Goal: Check status: Check status

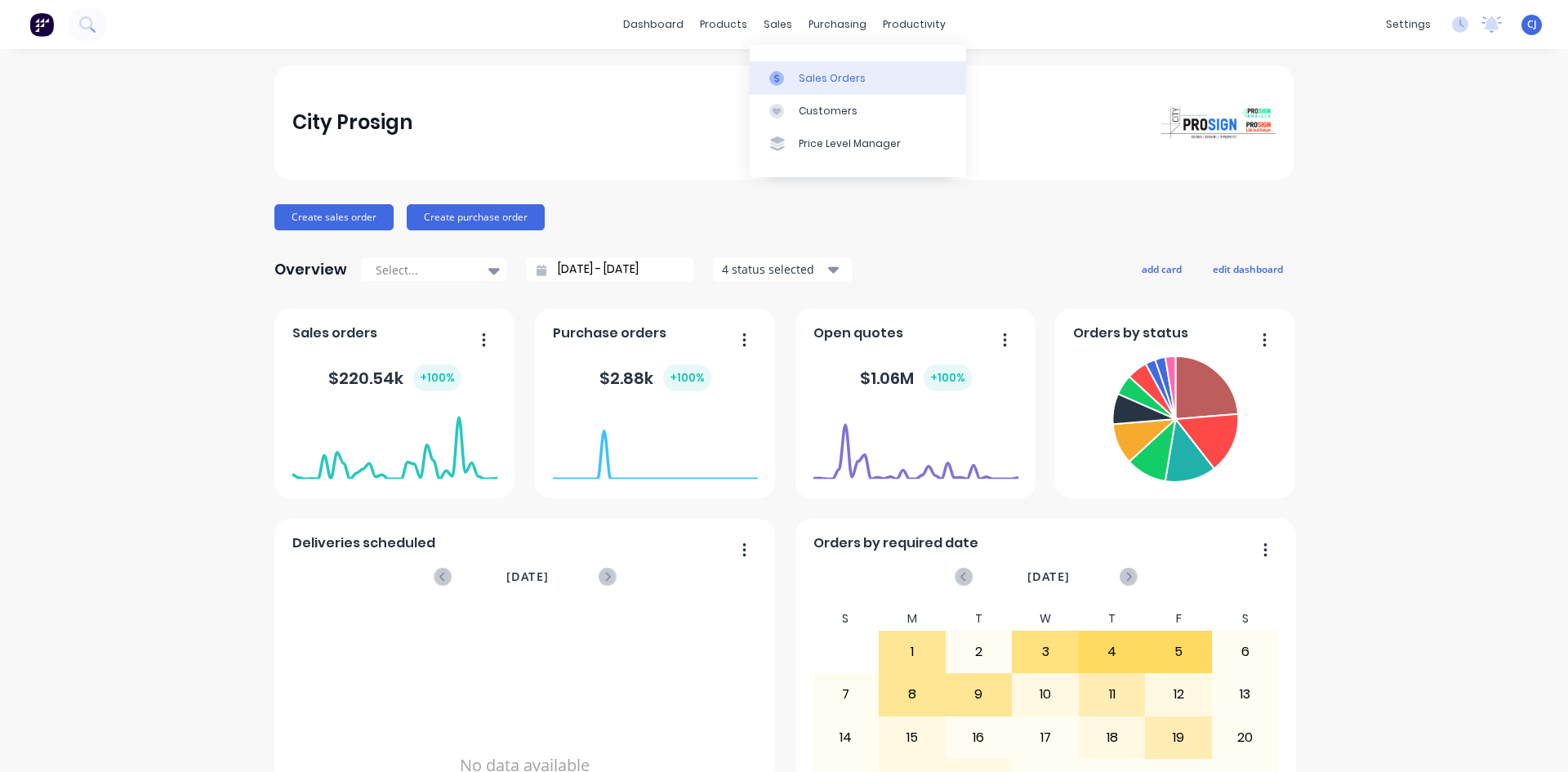
click at [795, 64] on link "Sales Orders" at bounding box center [858, 77] width 217 height 32
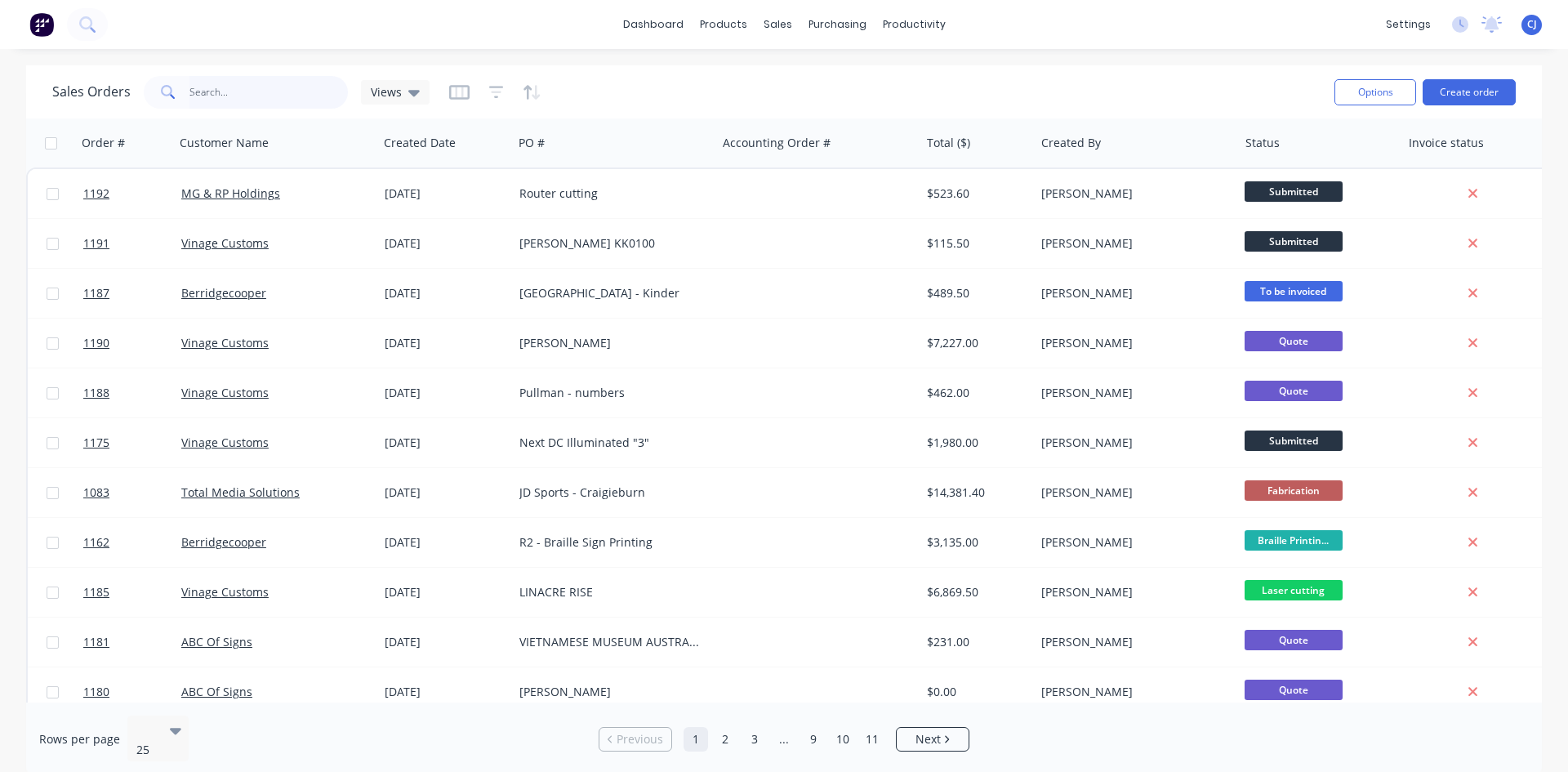
click at [217, 95] on input "text" at bounding box center [270, 92] width 159 height 32
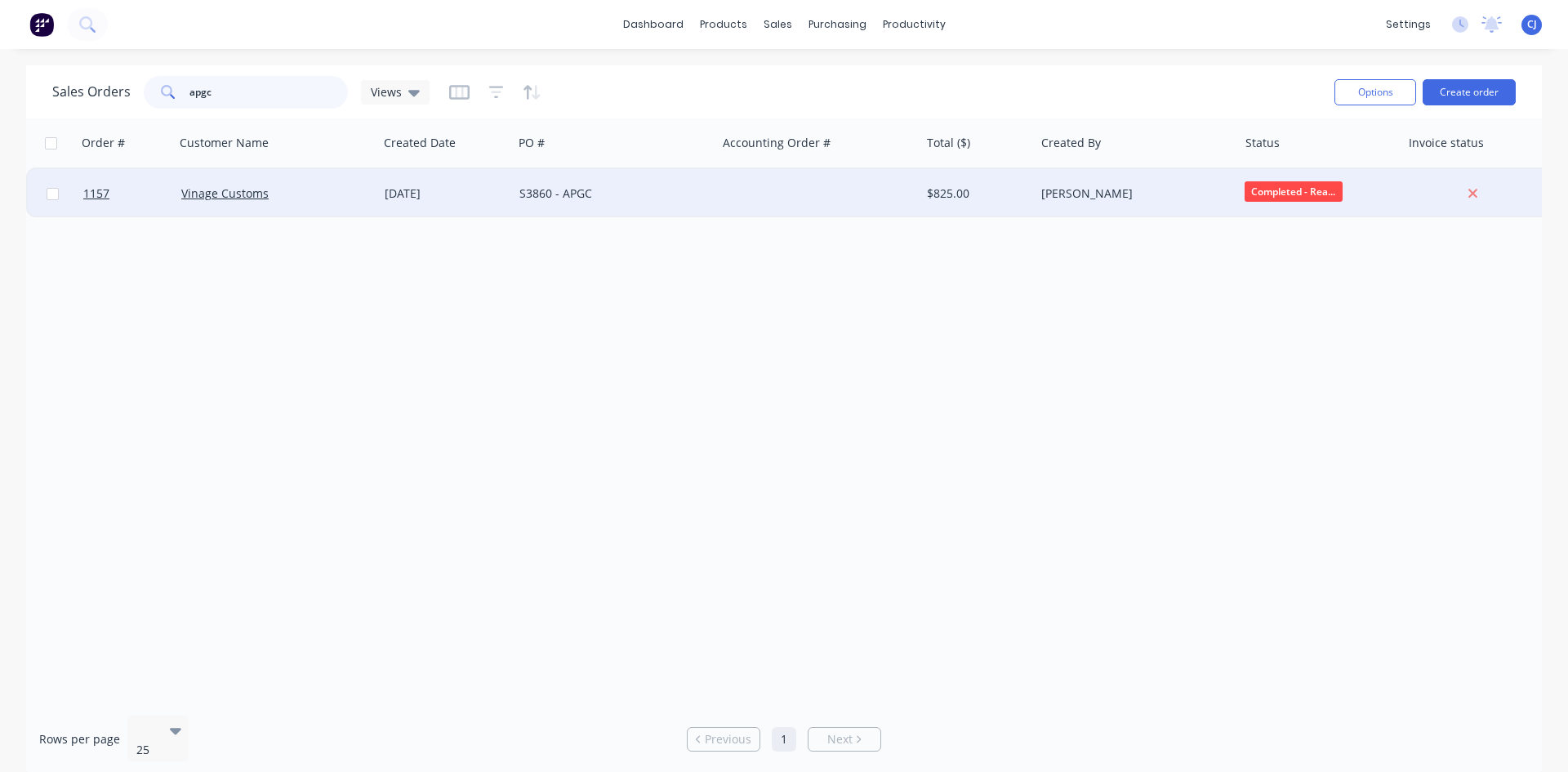
type input "apgc"
click at [597, 188] on div "S3860 - APGC" at bounding box center [610, 193] width 181 height 17
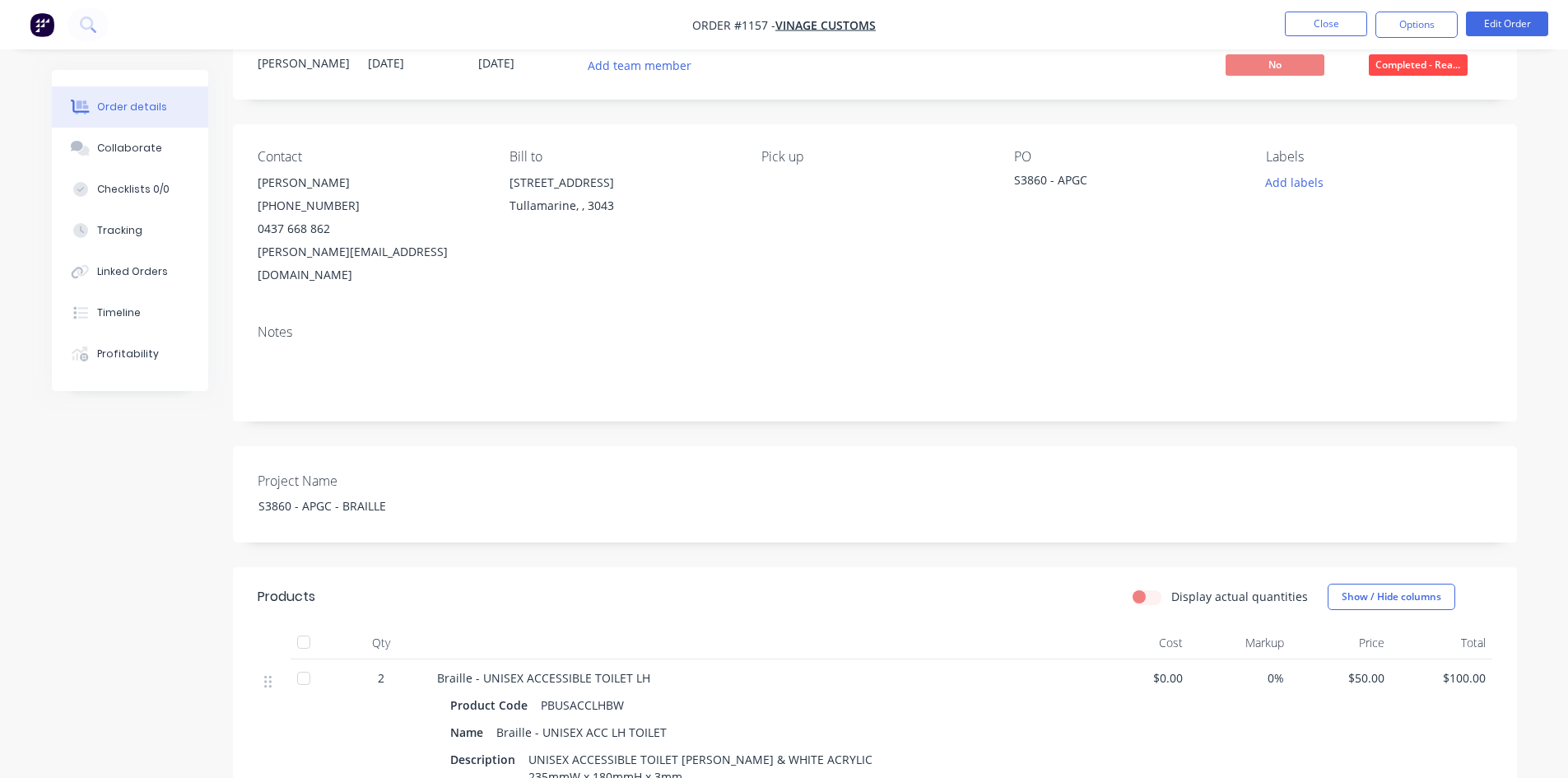
scroll to position [247, 0]
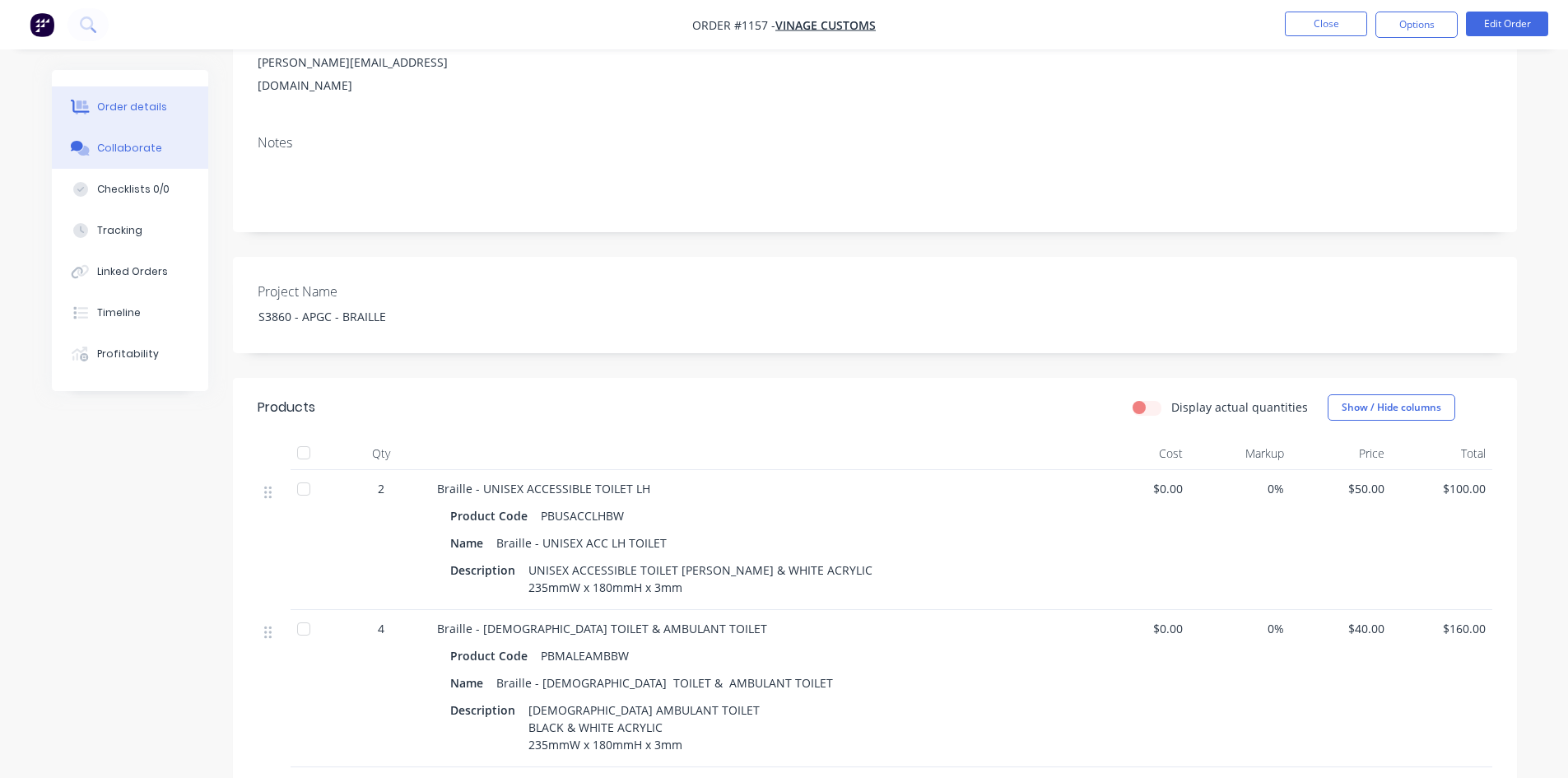
click at [88, 142] on icon at bounding box center [79, 148] width 19 height 15
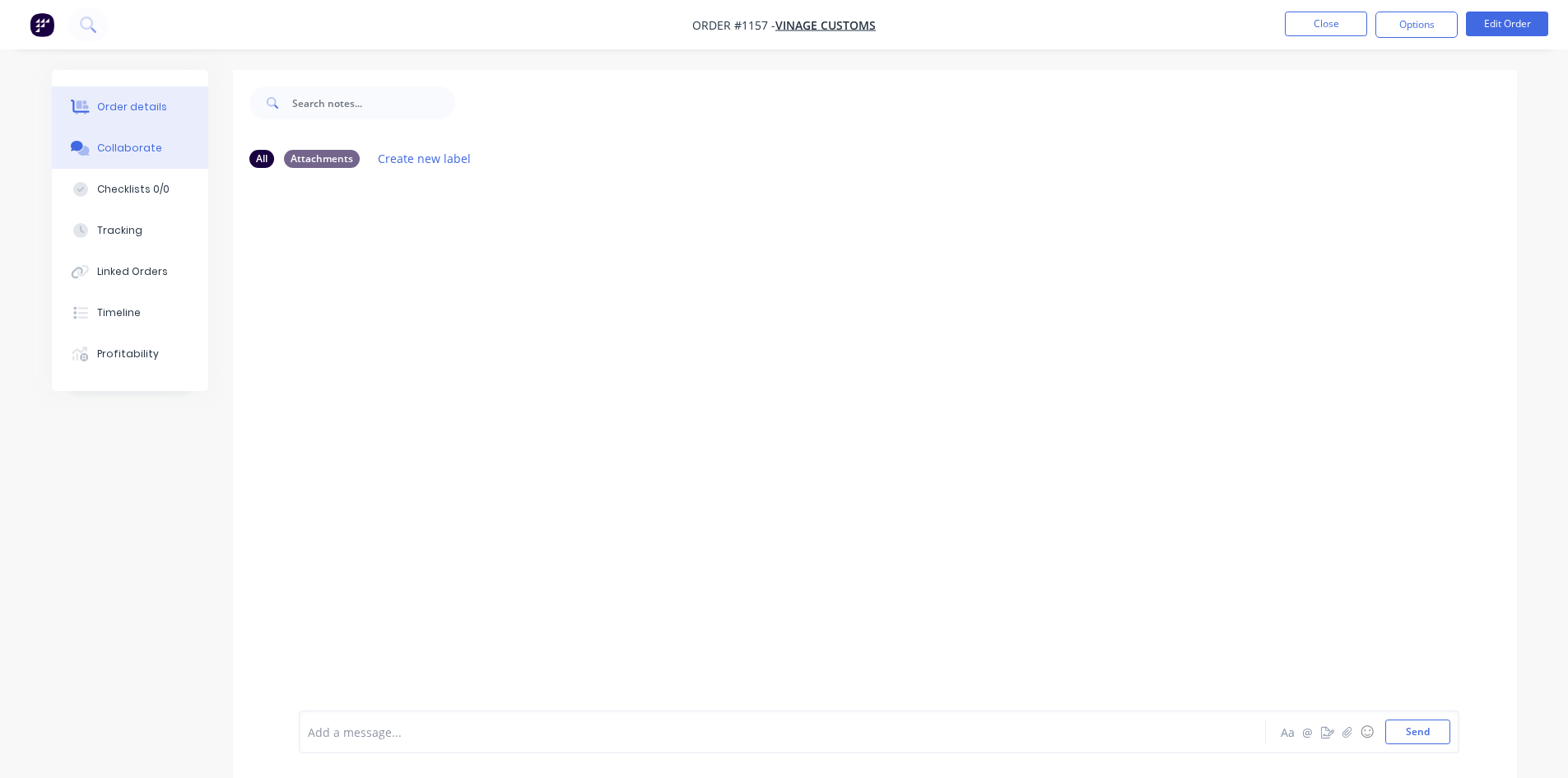
click at [110, 99] on button "Order details" at bounding box center [130, 106] width 157 height 41
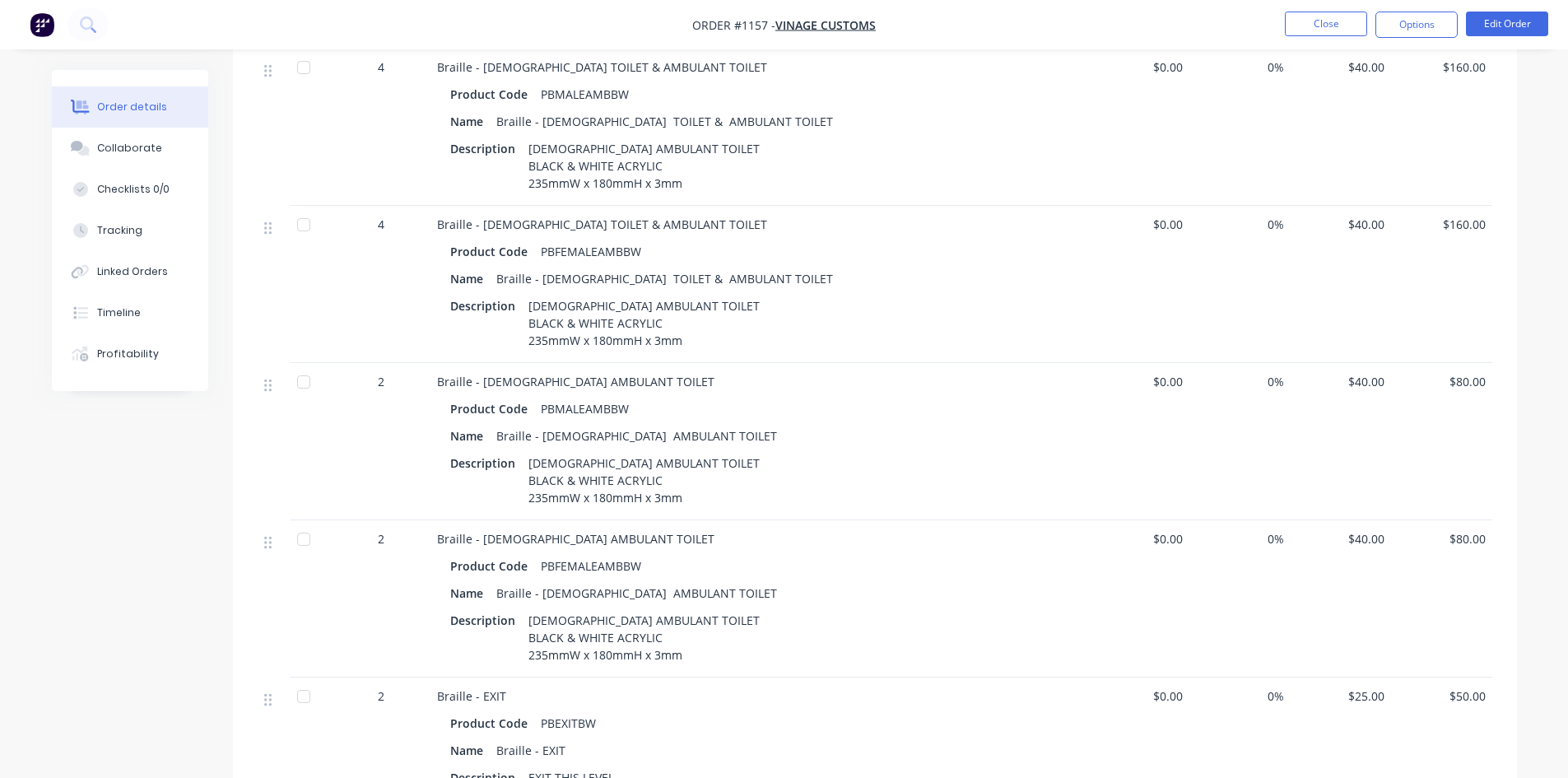
scroll to position [816, 0]
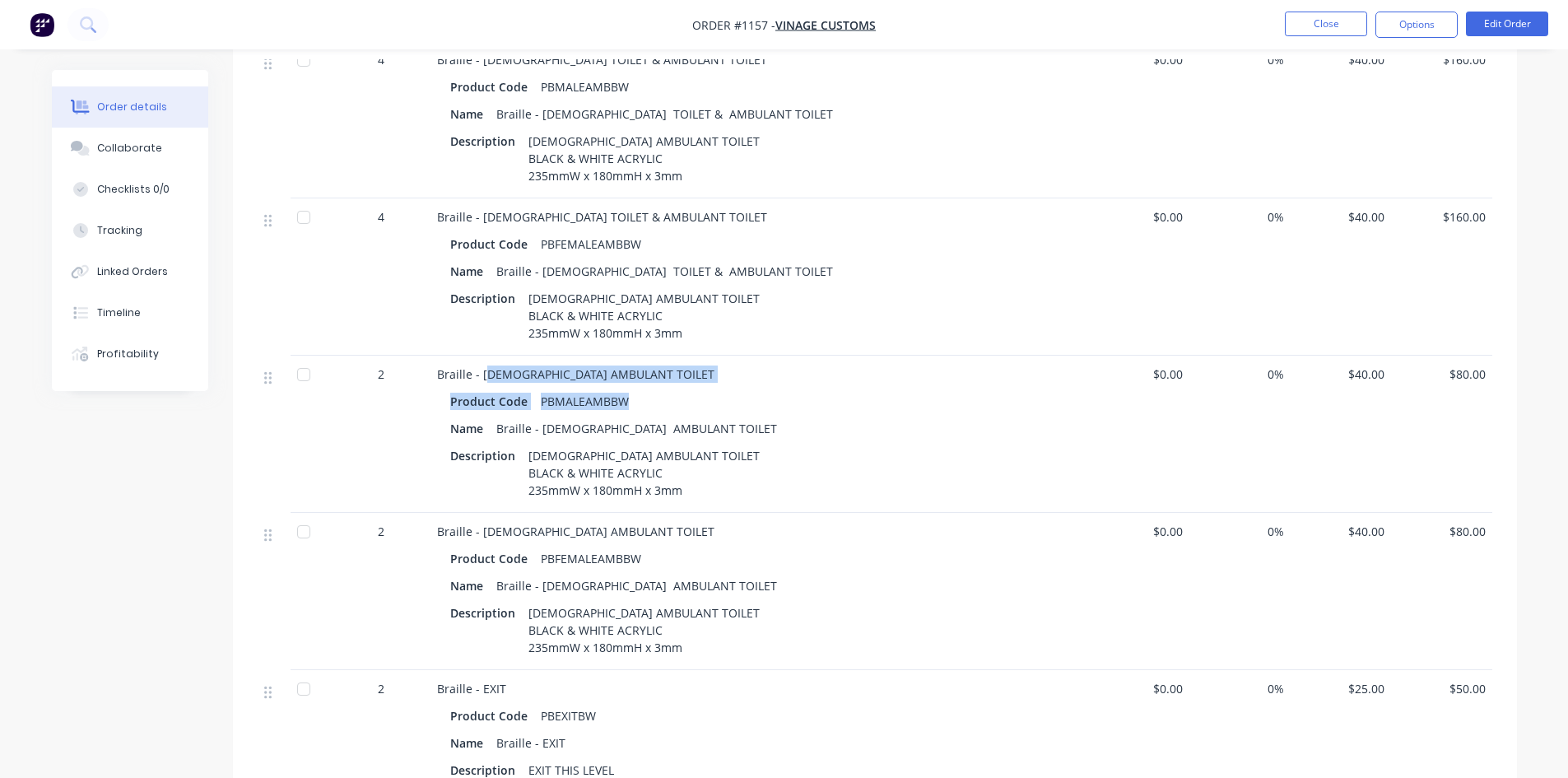
drag, startPoint x: 486, startPoint y: 371, endPoint x: 627, endPoint y: 381, distance: 141.4
click at [623, 379] on div "Braille - [DEMOGRAPHIC_DATA] AMBULANT TOILET Product Code PBMALEAMBBW Name Brai…" at bounding box center [760, 435] width 659 height 158
